Goal: Information Seeking & Learning: Compare options

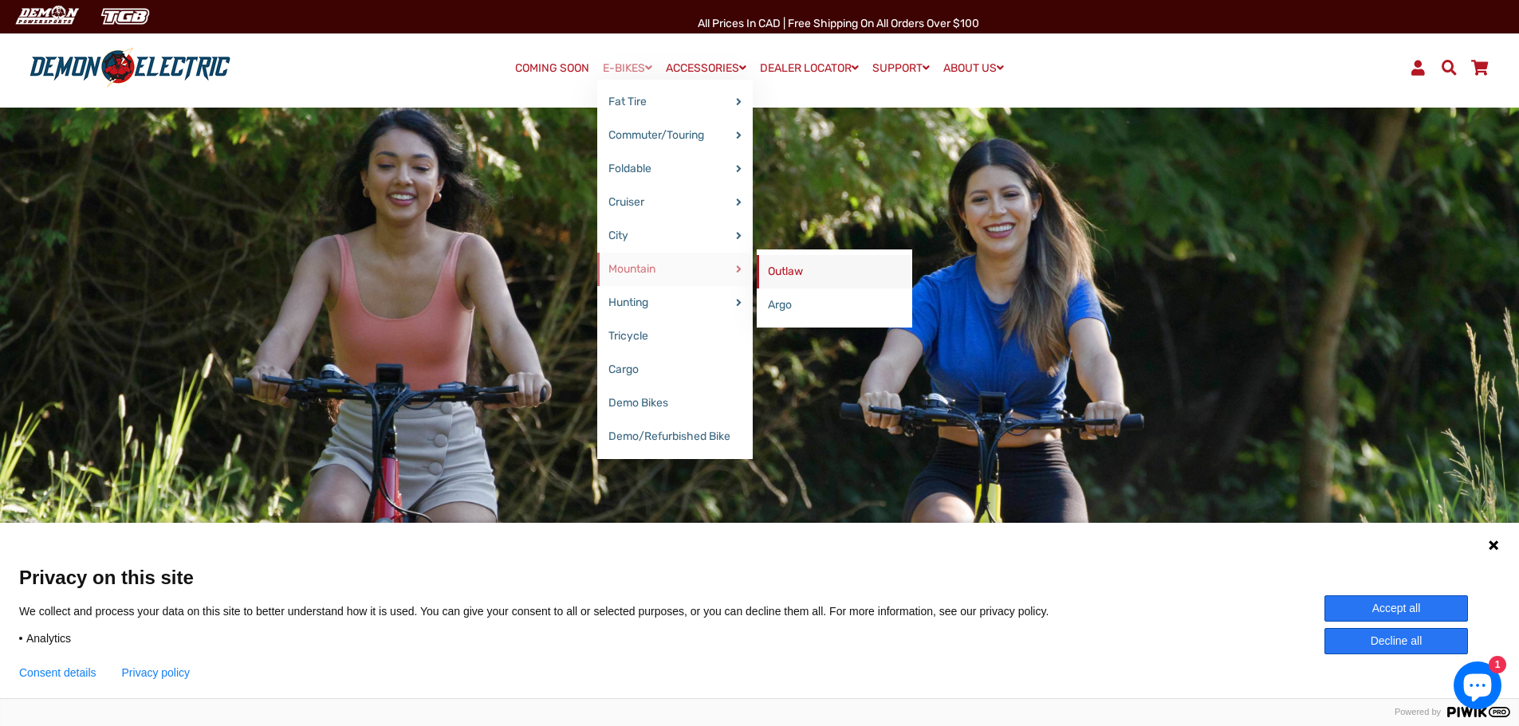
click at [781, 272] on link "Outlaw" at bounding box center [834, 271] width 155 height 33
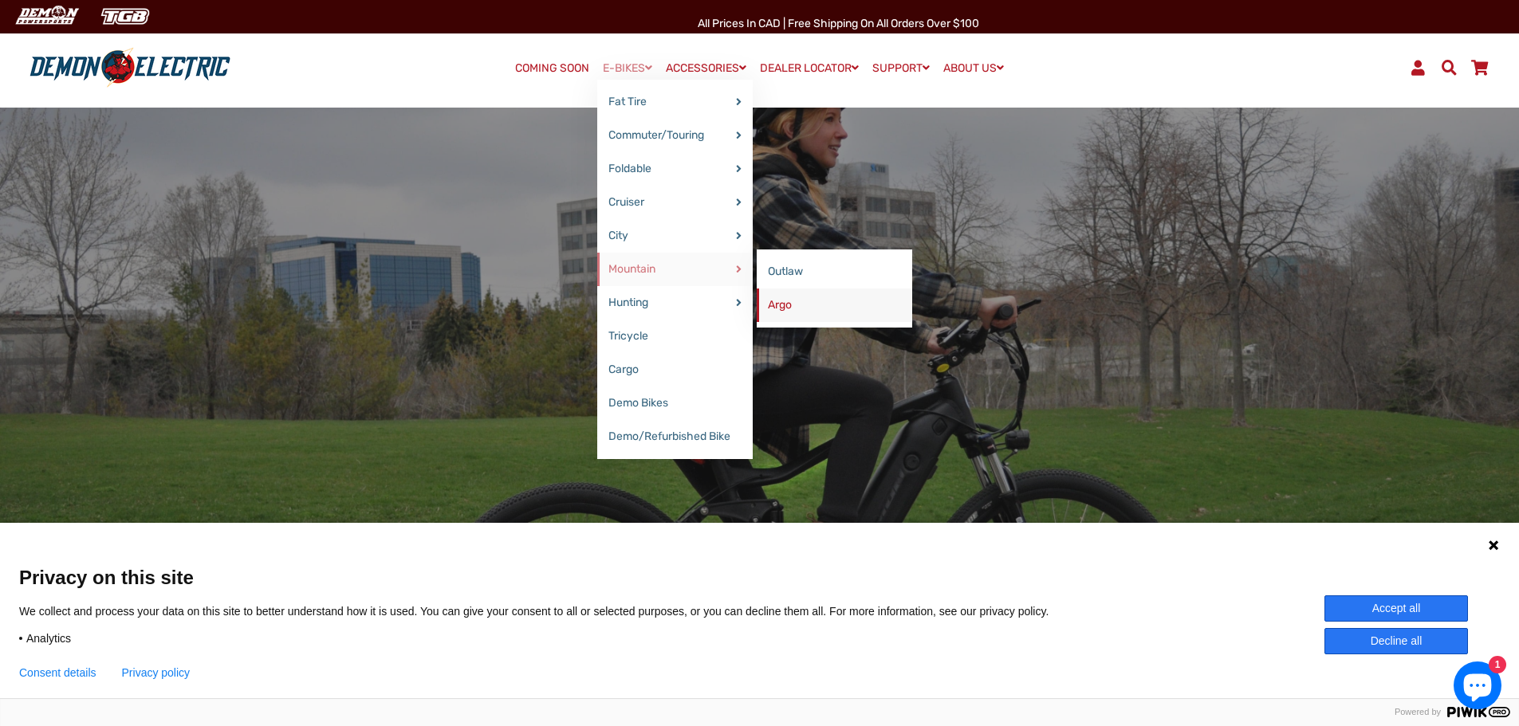
click at [778, 305] on link "Argo" at bounding box center [834, 305] width 155 height 33
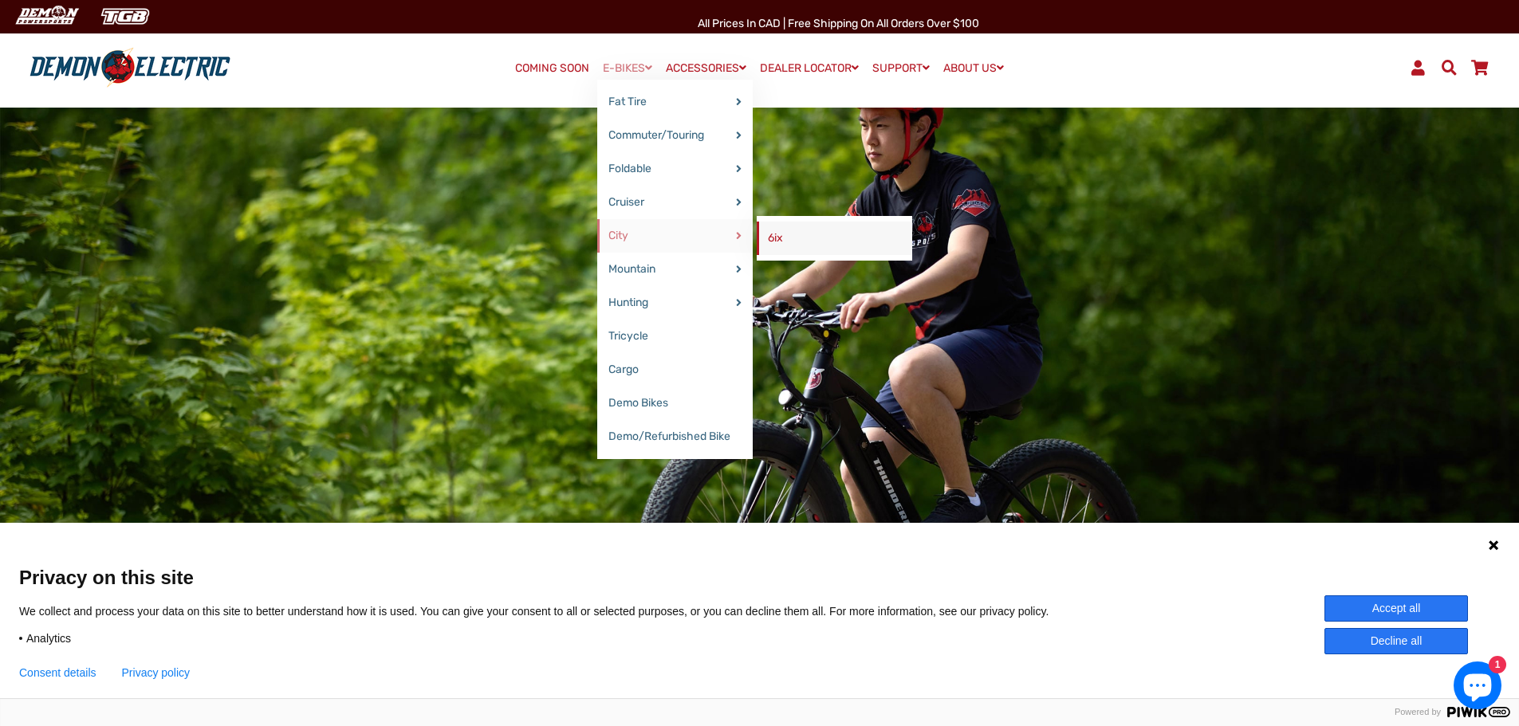
click at [797, 243] on link "6ix" at bounding box center [834, 238] width 155 height 33
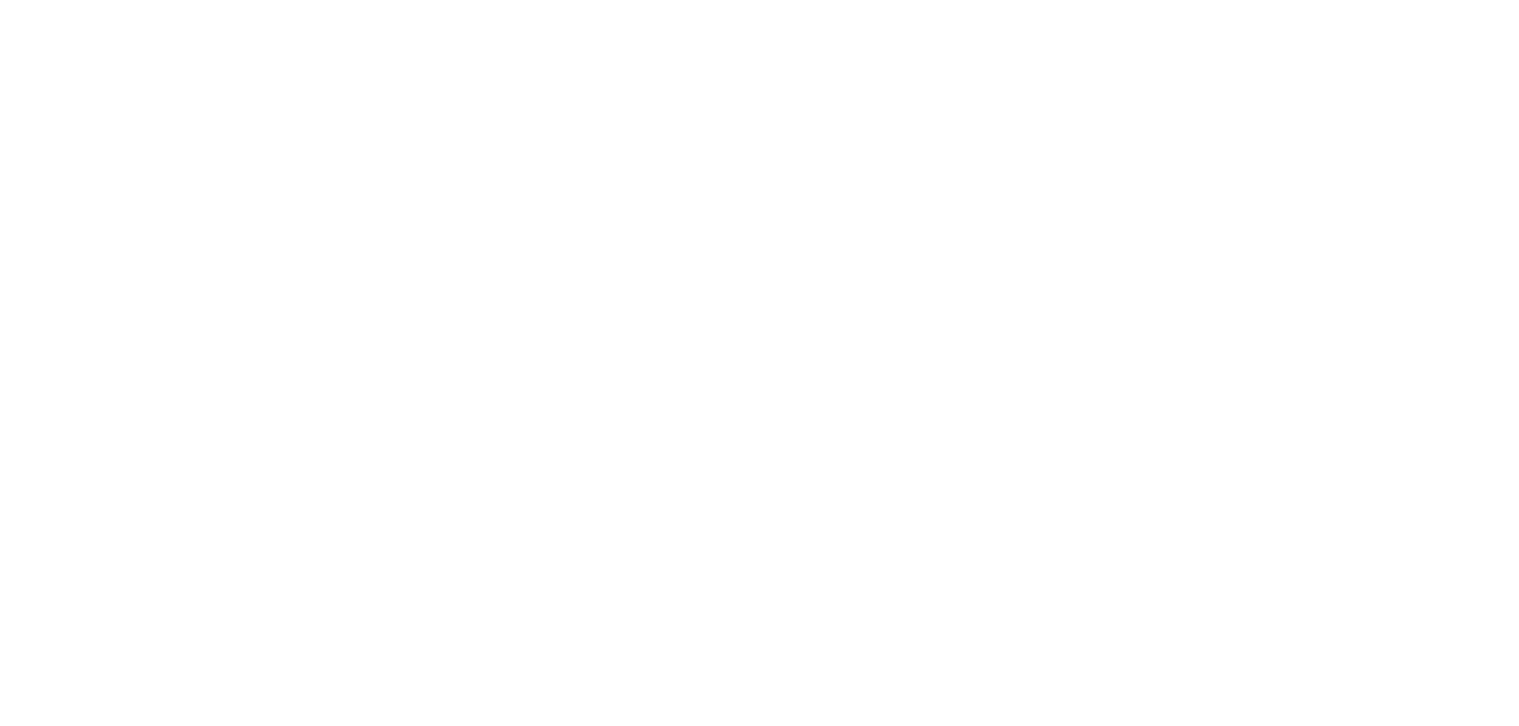
select select "******"
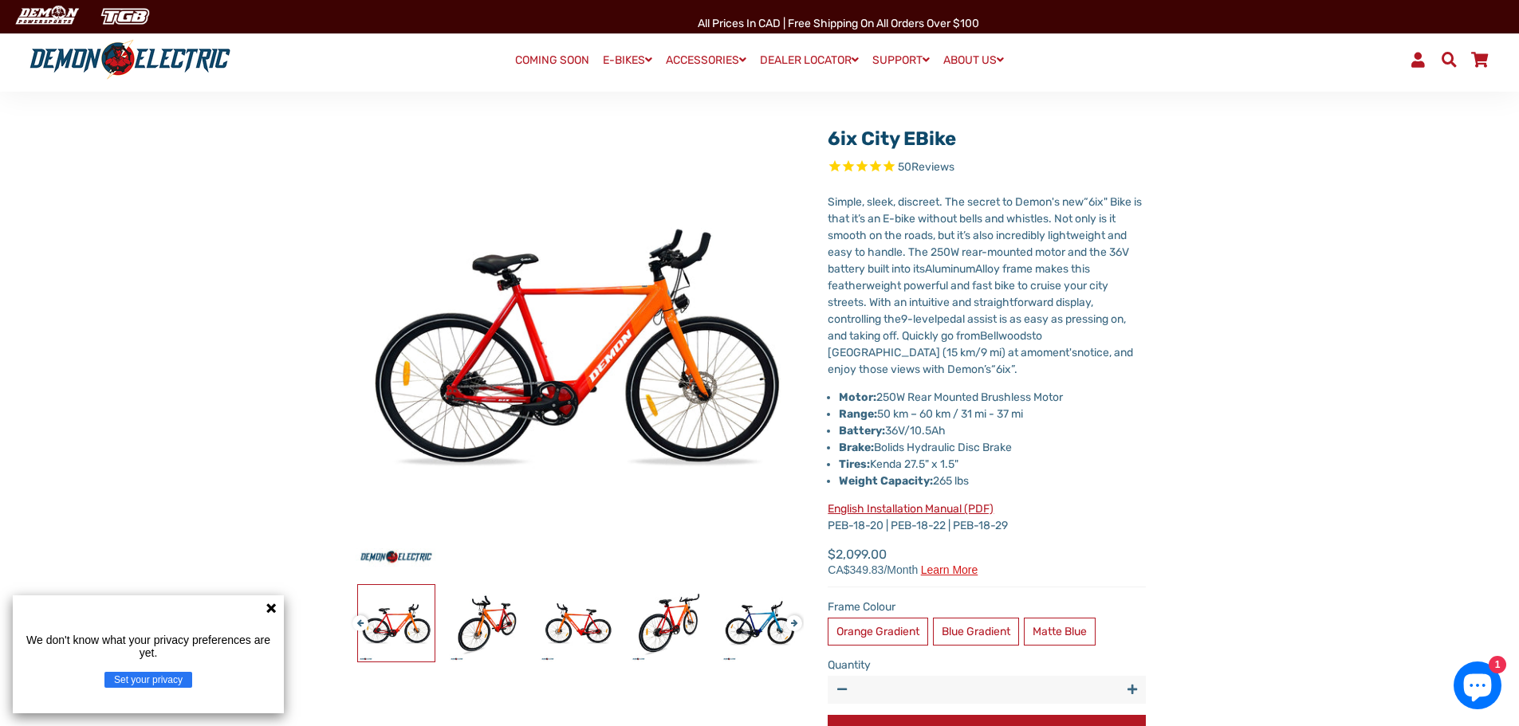
scroll to position [187, 0]
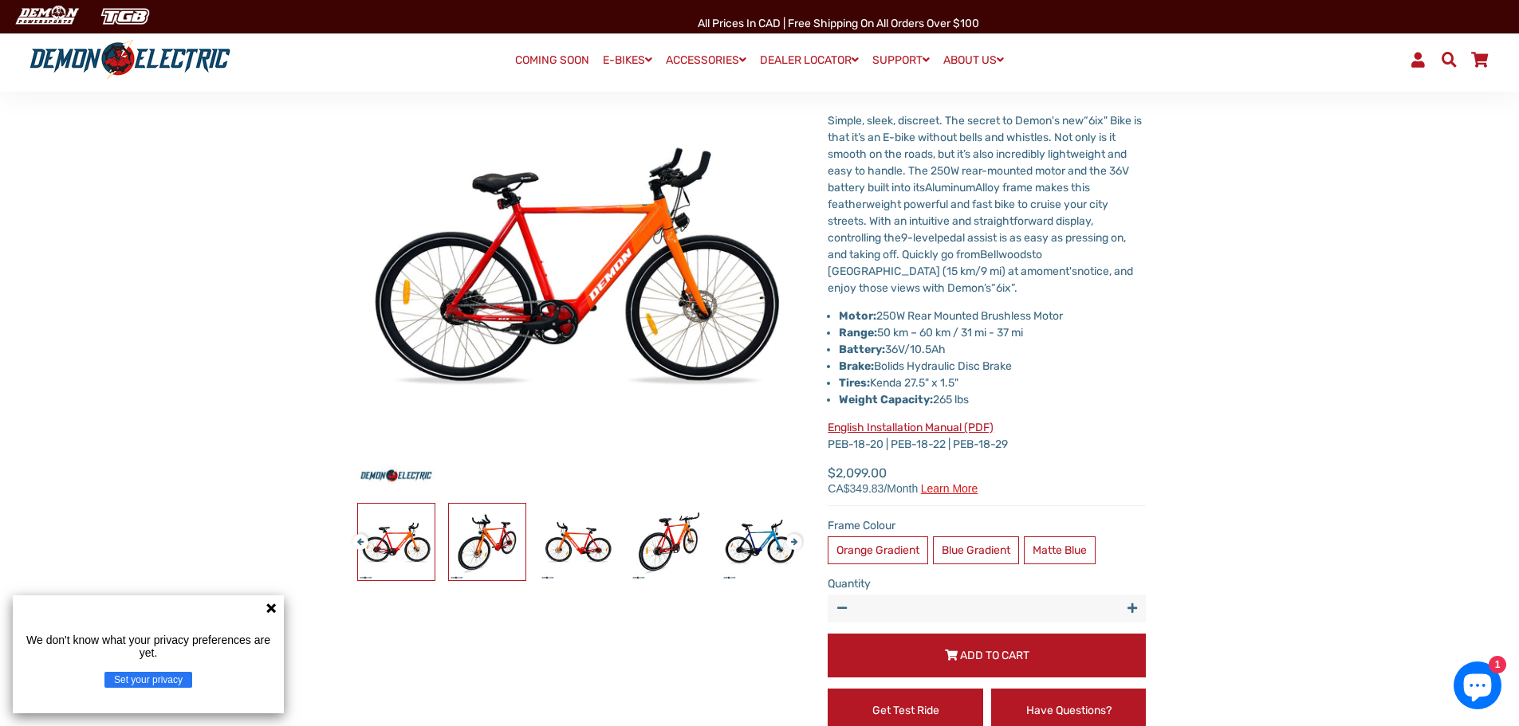
click at [488, 529] on img at bounding box center [487, 542] width 77 height 77
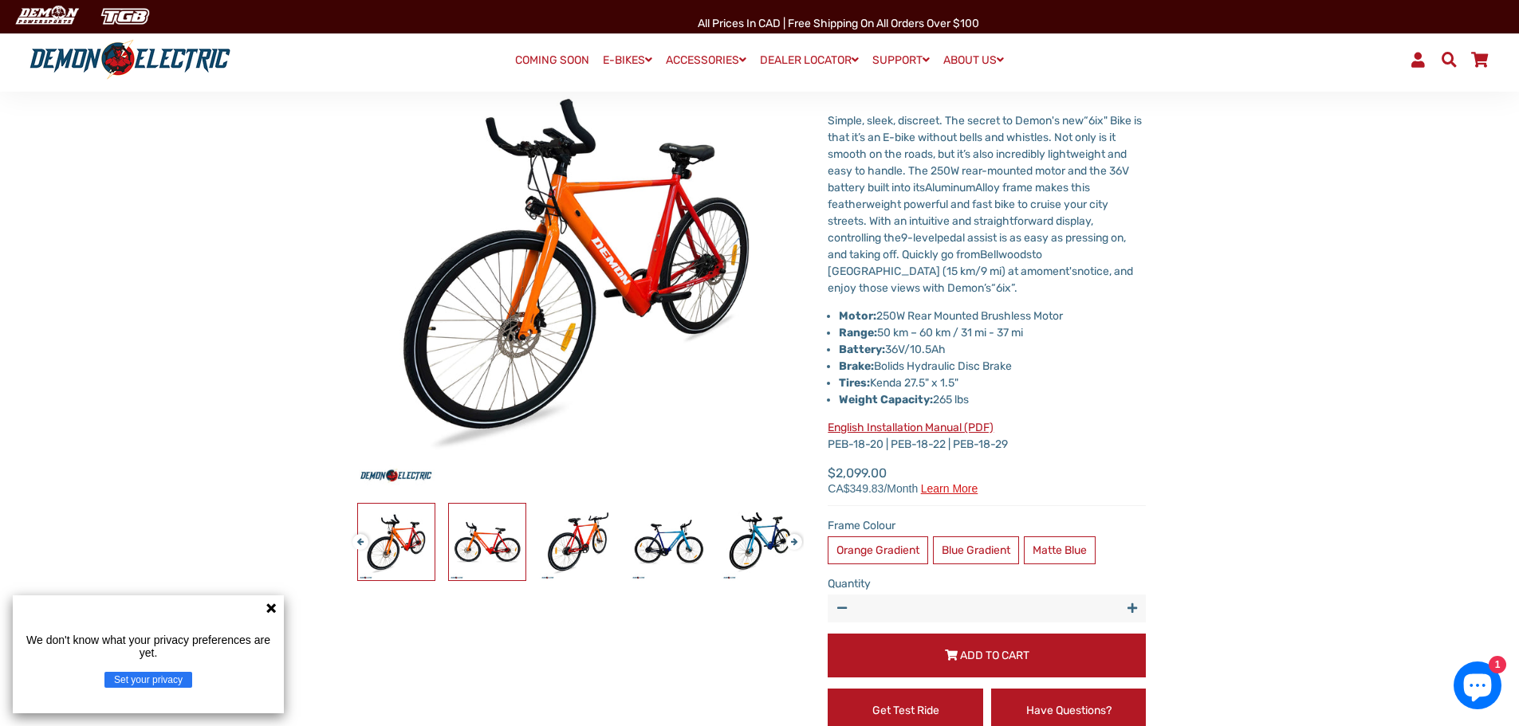
click at [501, 539] on img at bounding box center [487, 542] width 77 height 77
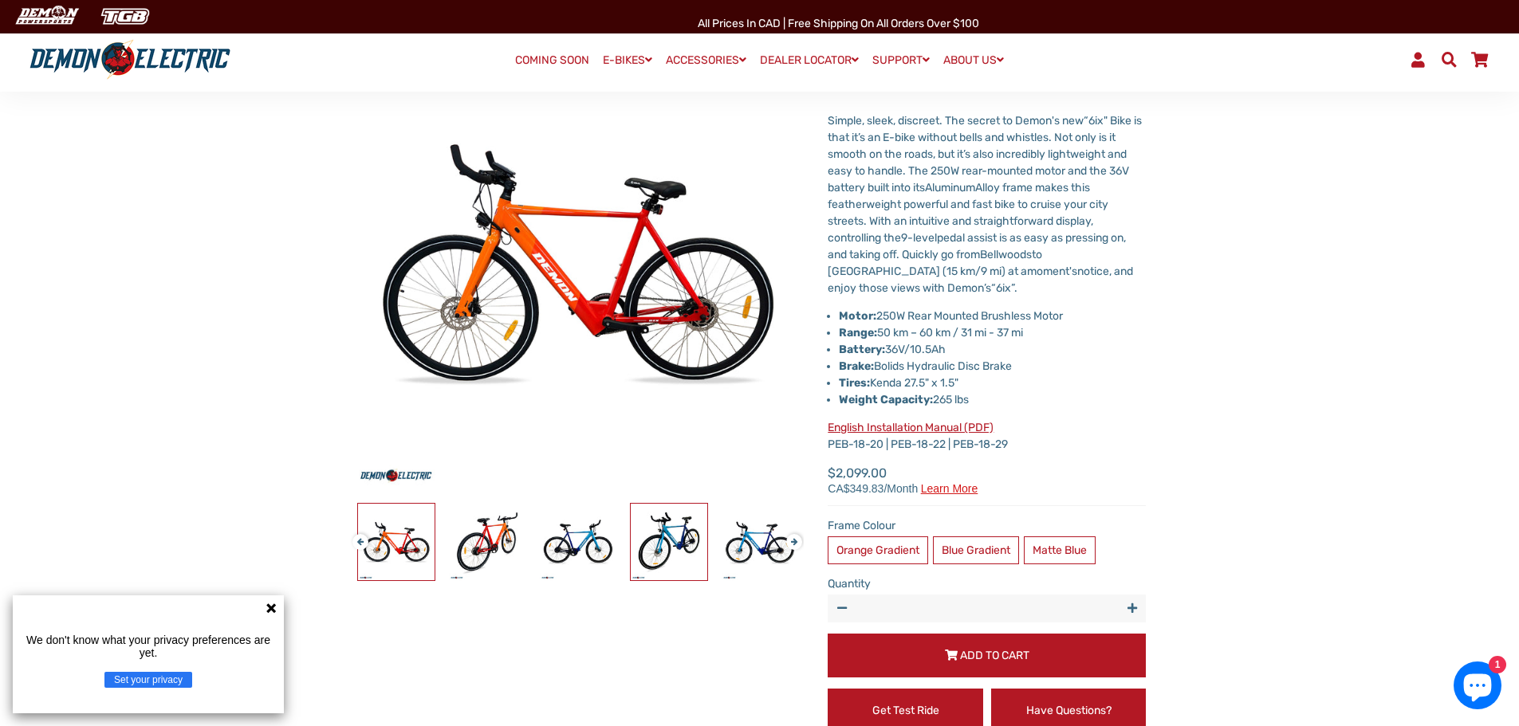
click at [657, 539] on img at bounding box center [669, 542] width 77 height 77
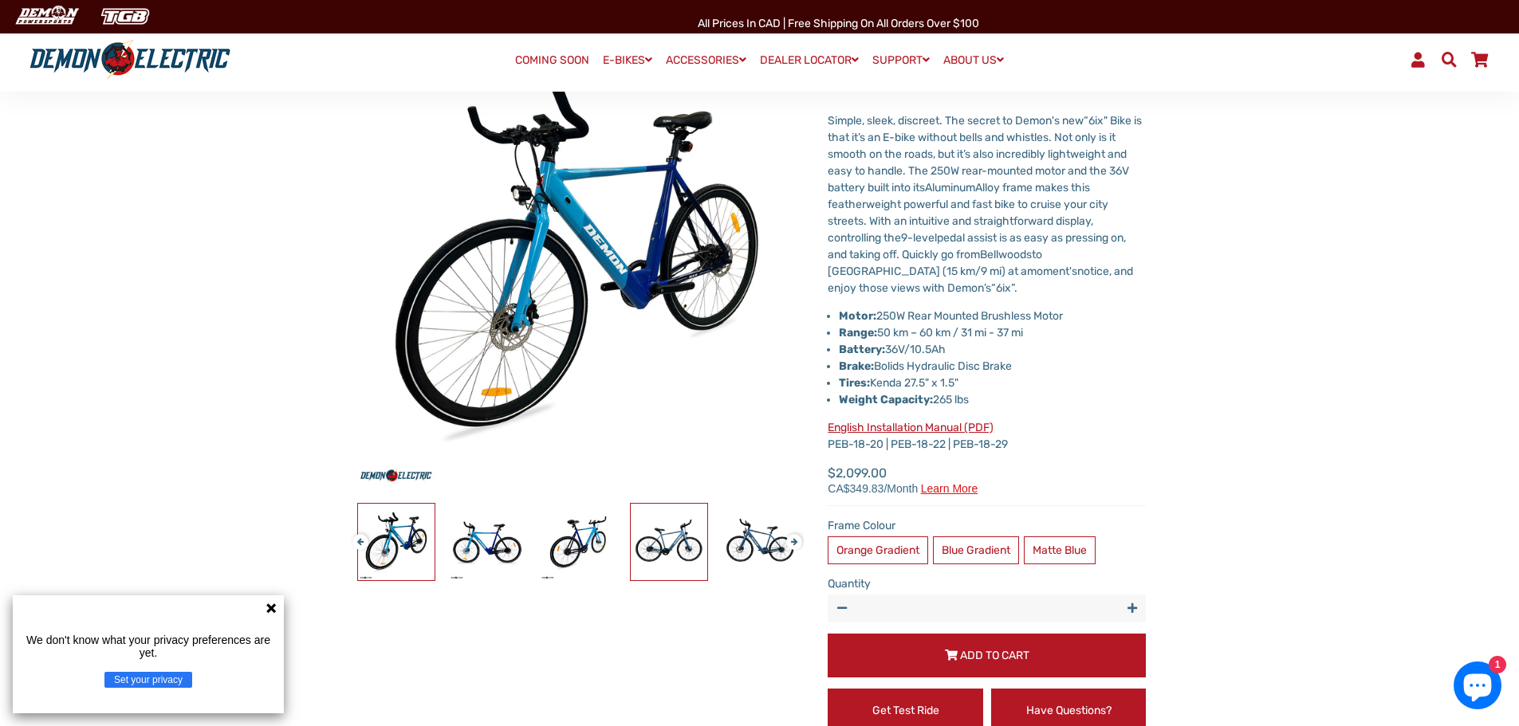
click at [671, 549] on img at bounding box center [669, 542] width 77 height 77
